Goal: Information Seeking & Learning: Find specific fact

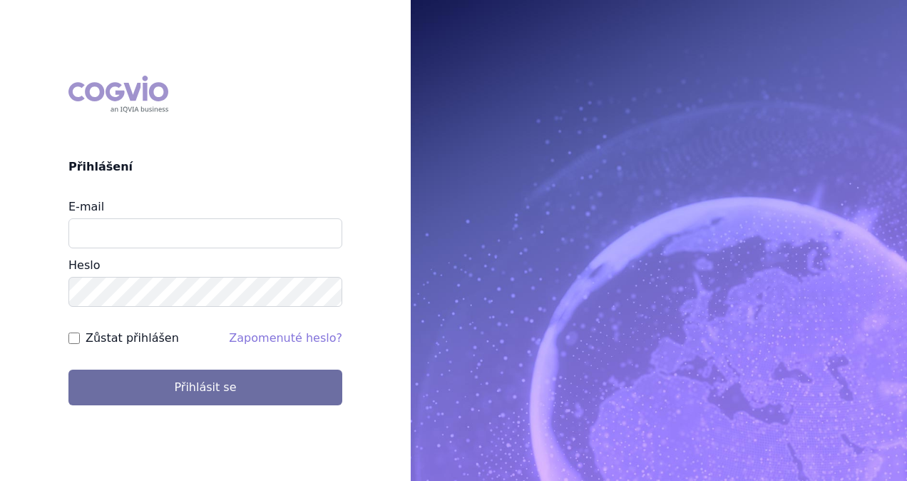
click at [153, 235] on input "E-mail" at bounding box center [205, 233] width 274 height 30
type input "michaela.x.tauchmanova@gsk.com"
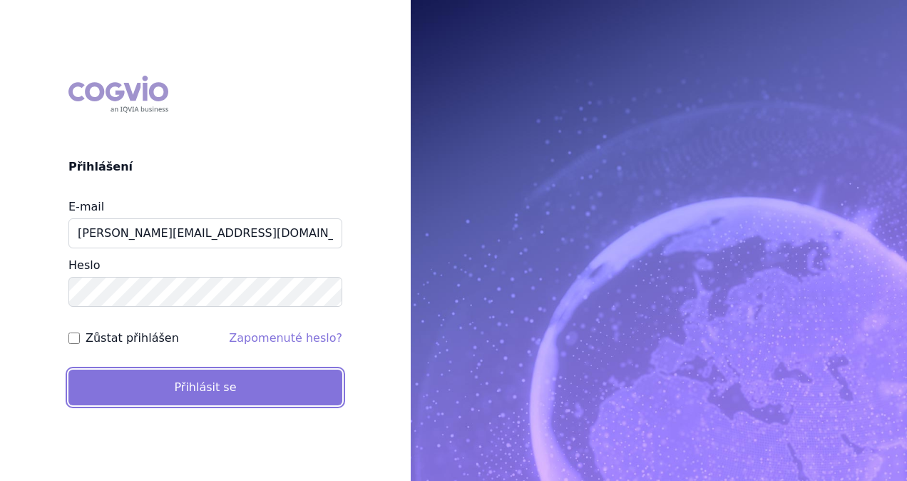
click at [206, 382] on button "Přihlásit se" at bounding box center [205, 387] width 274 height 36
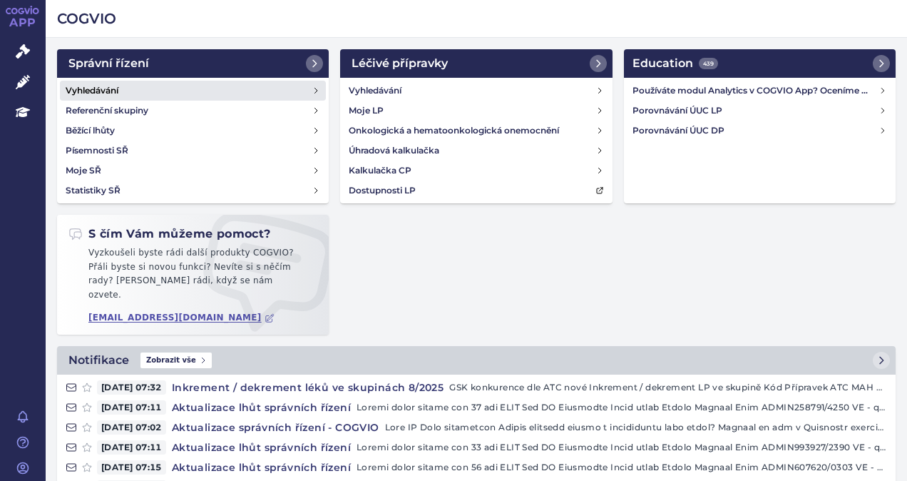
click at [104, 88] on h4 "Vyhledávání" at bounding box center [92, 90] width 53 height 14
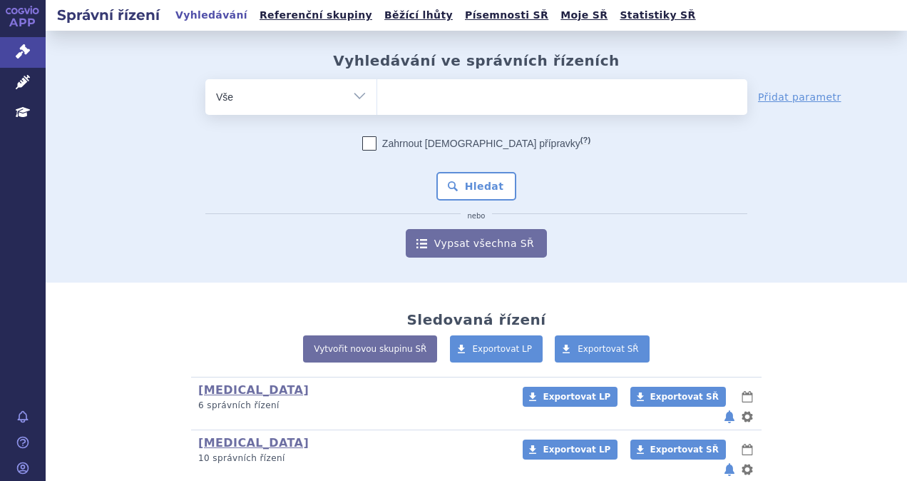
click at [501, 99] on ul at bounding box center [562, 94] width 370 height 30
click at [377, 99] on select at bounding box center [377, 96] width 1 height 36
type input "je"
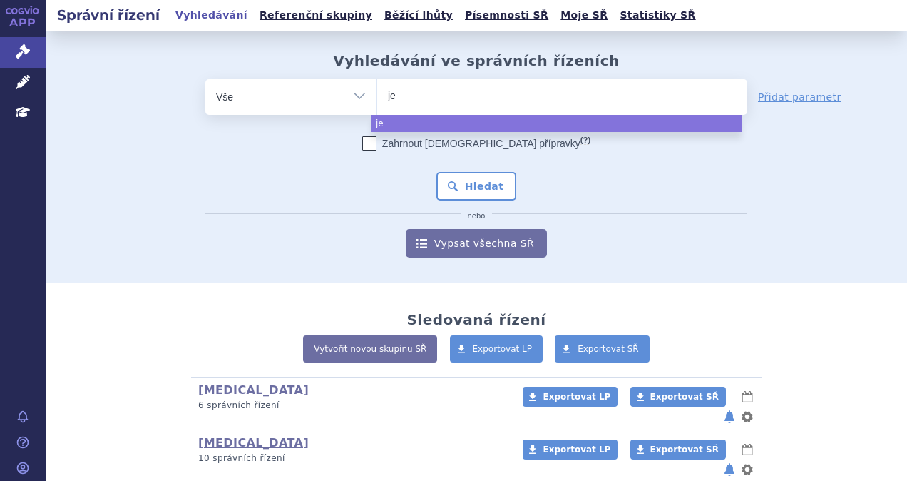
type input "jem"
type input "jempe"
type input "jemperli"
select select "jemperli"
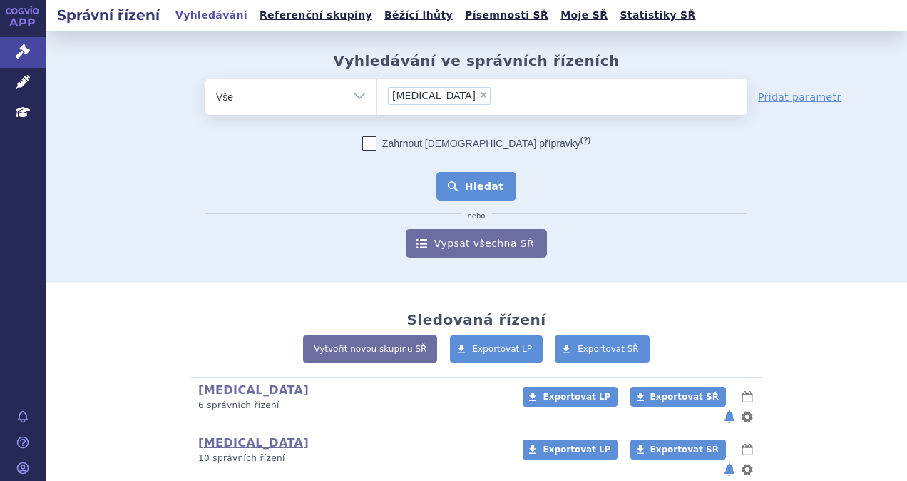
click at [479, 187] on button "Hledat" at bounding box center [476, 186] width 81 height 29
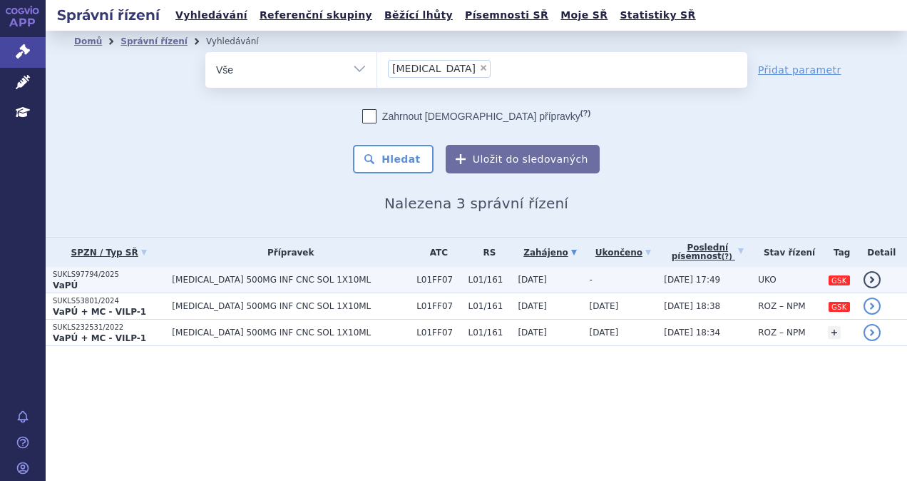
click at [130, 288] on p "VaPÚ" at bounding box center [109, 285] width 112 height 11
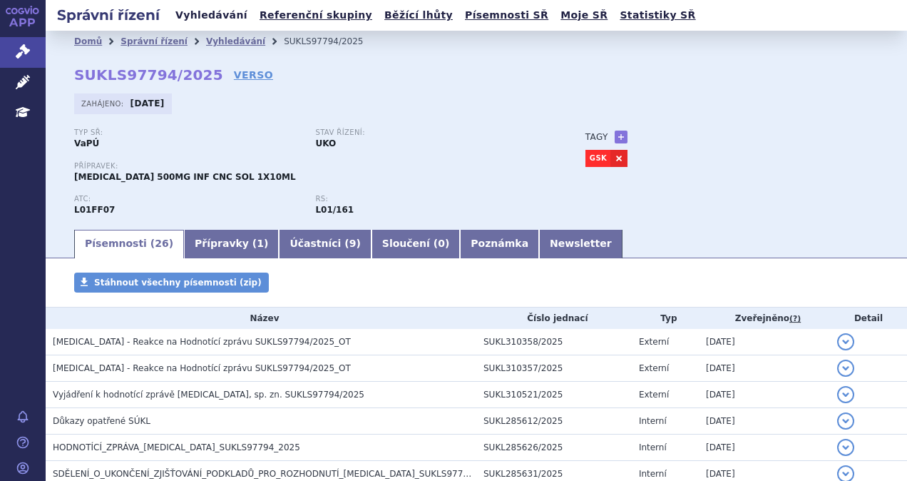
click at [191, 19] on link "Vyhledávání" at bounding box center [211, 15] width 81 height 19
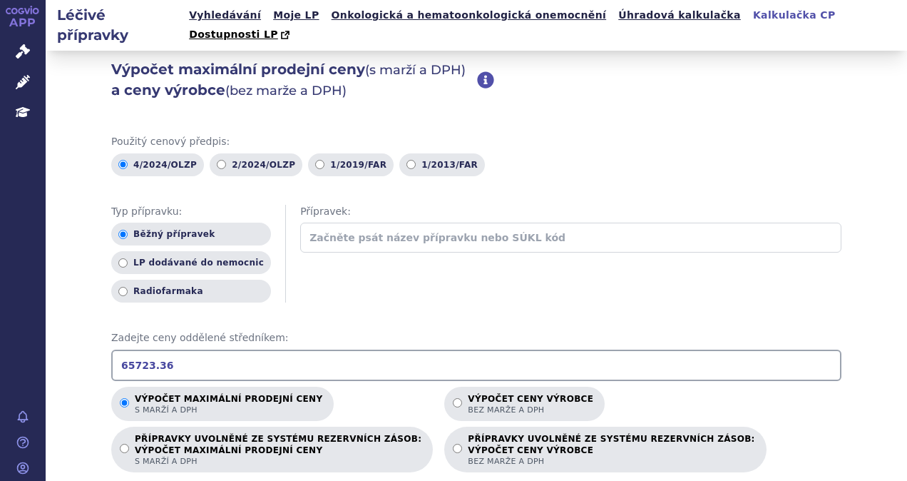
scroll to position [143, 0]
